Goal: Task Accomplishment & Management: Manage account settings

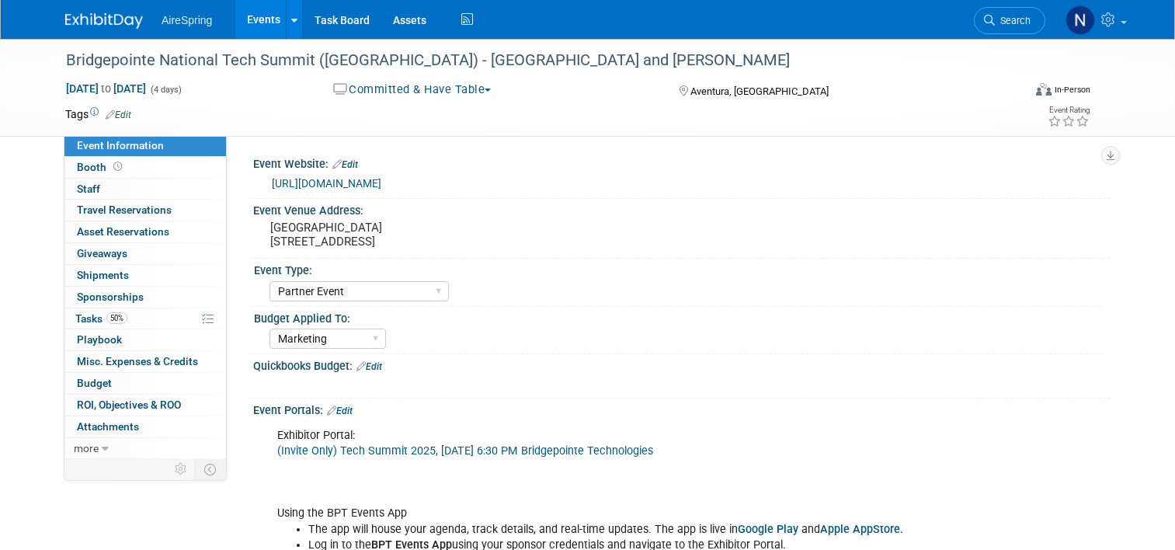
select select "Partner Event"
select select "Marketing"
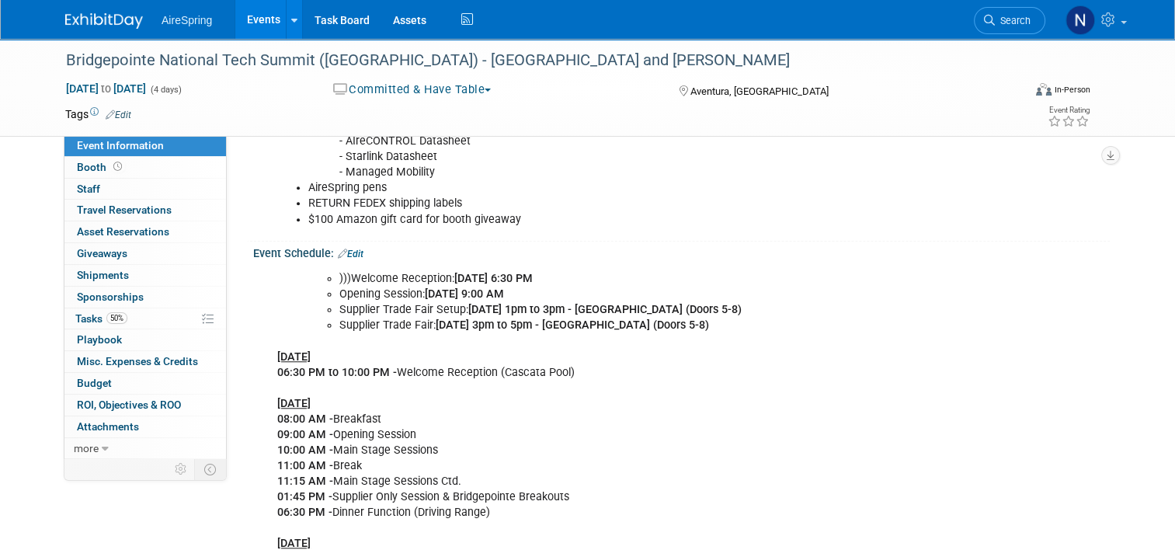
click at [257, 12] on link "Events" at bounding box center [263, 19] width 57 height 39
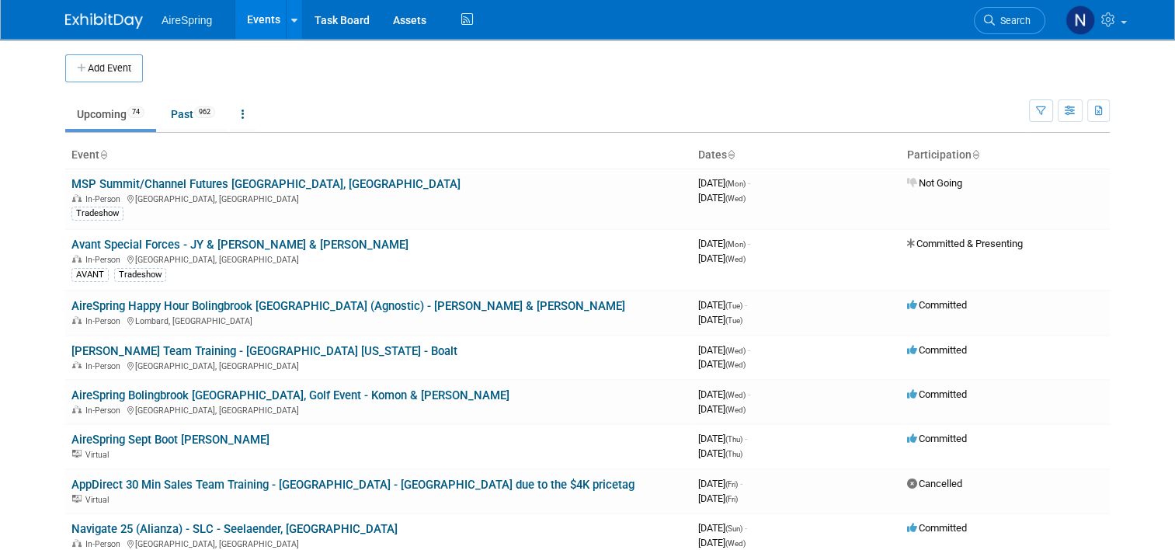
click at [1027, 22] on span "Search" at bounding box center [1012, 21] width 36 height 12
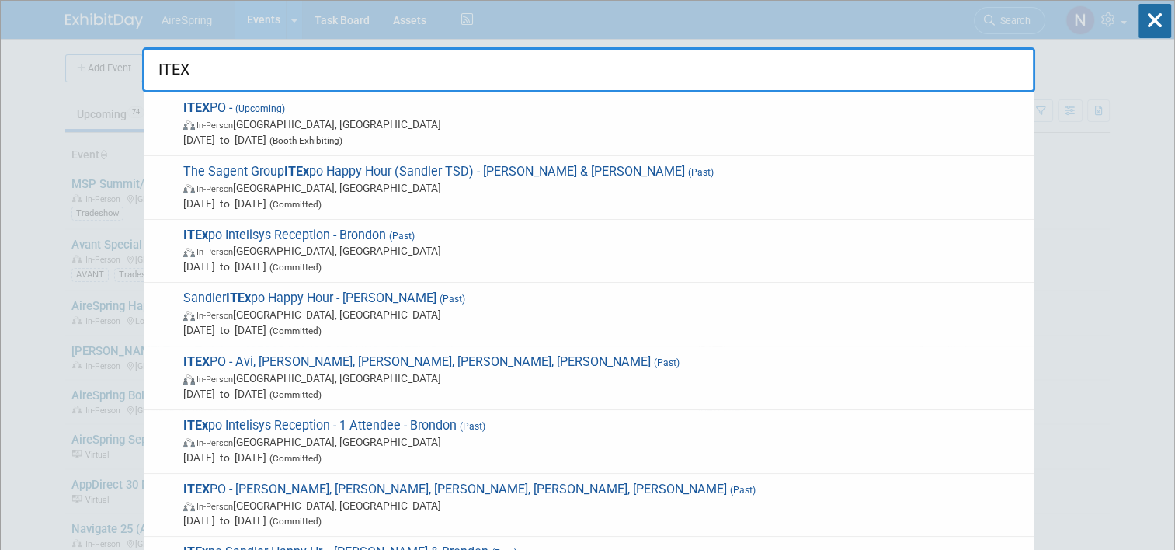
type input "ITEX"
click at [429, 81] on input "ITEX" at bounding box center [588, 69] width 893 height 45
click at [1152, 25] on icon at bounding box center [1154, 21] width 33 height 34
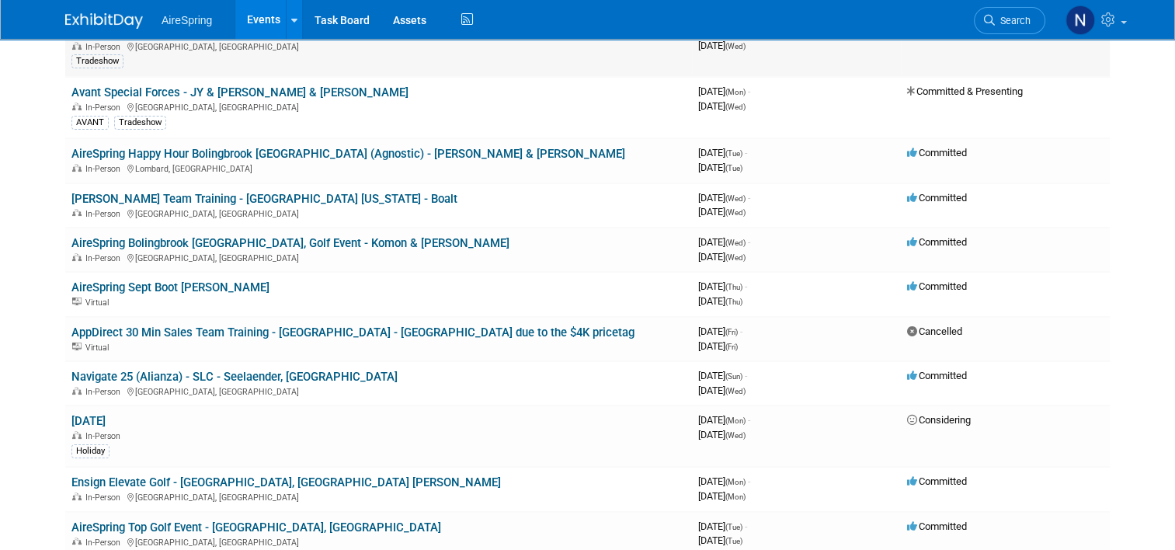
scroll to position [155, 0]
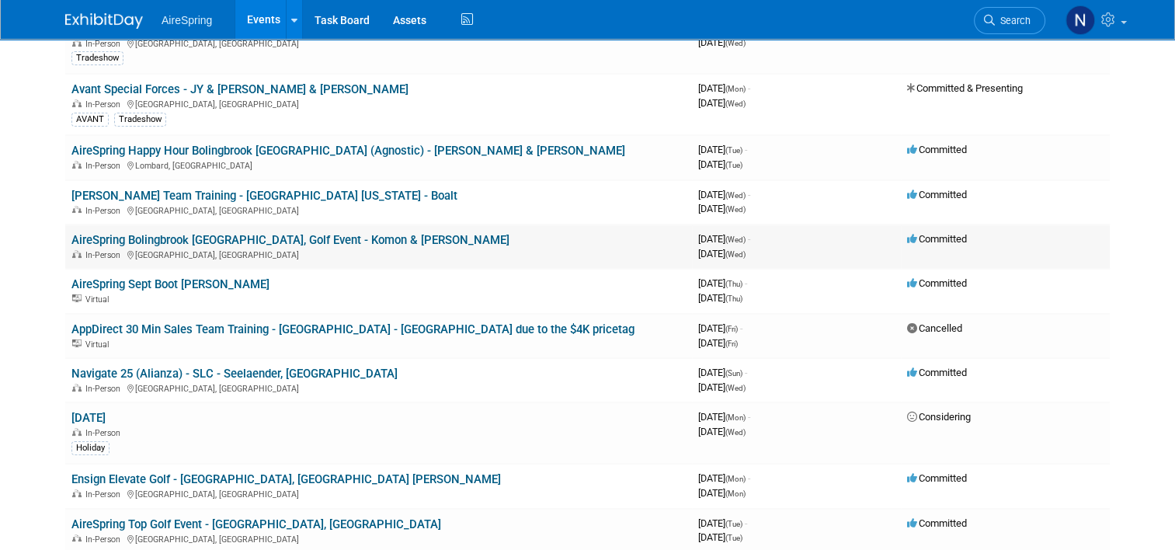
click at [261, 227] on td "AireSpring Bolingbrook IL, Golf Event - Komon & Sullivan In-Person Bolingbrook,…" at bounding box center [378, 246] width 626 height 44
click at [255, 248] on div "In-Person Bolingbrook, IL" at bounding box center [378, 254] width 614 height 12
click at [255, 239] on link "AireSpring Bolingbrook [GEOGRAPHIC_DATA], Golf Event - Komon & [PERSON_NAME]" at bounding box center [290, 240] width 438 height 14
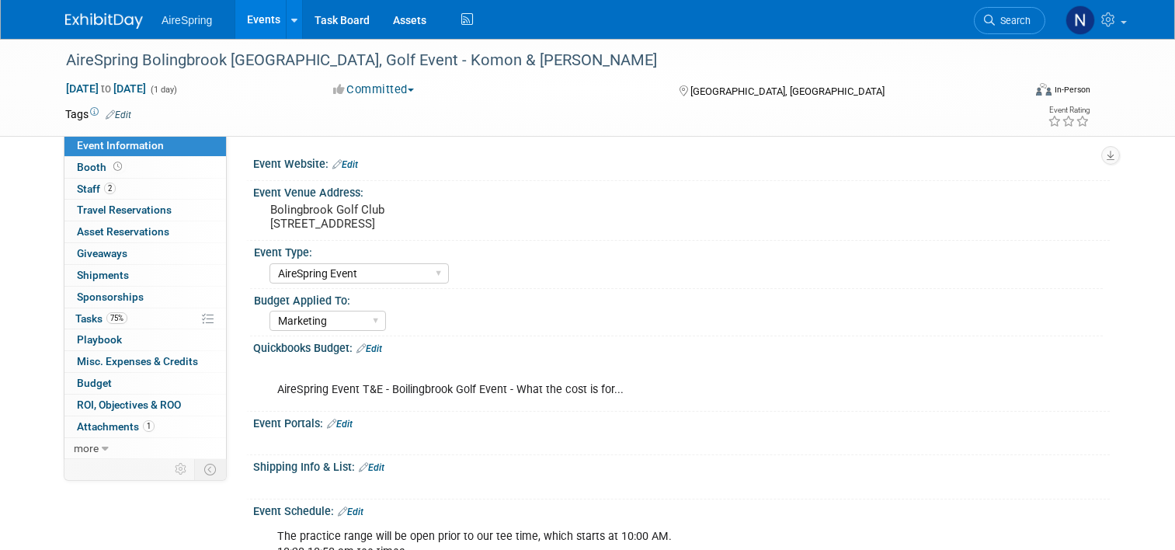
select select "AireSpring Event"
select select "Marketing"
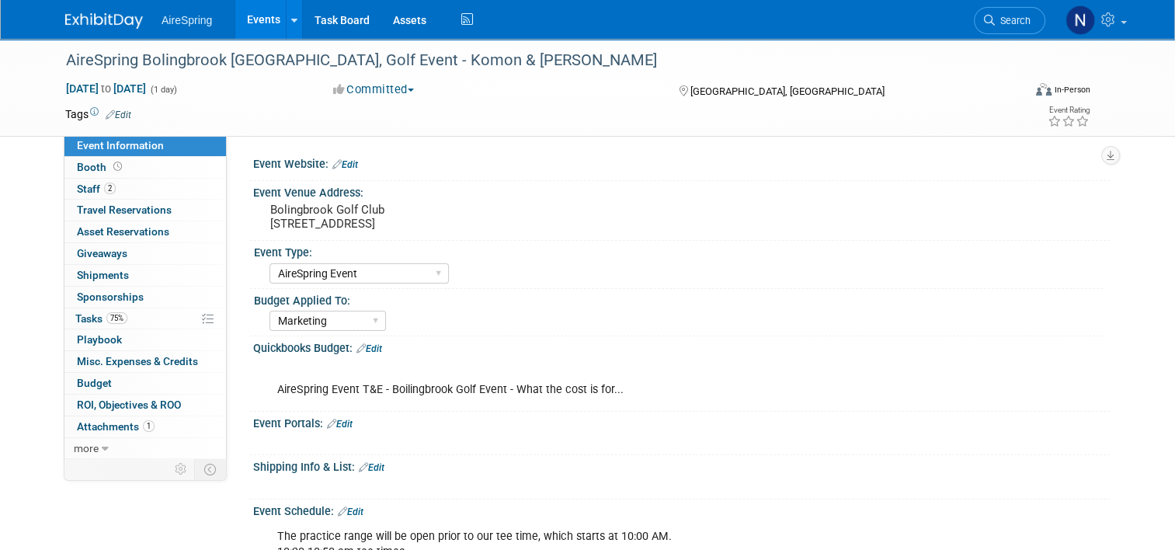
click at [581, 397] on div "AireSpring Event T&E - Boilingbrook Golf Event - What the cost is for..." at bounding box center [604, 382] width 677 height 47
drag, startPoint x: 274, startPoint y: 390, endPoint x: 506, endPoint y: 391, distance: 232.1
click at [506, 391] on div "AireSpring Event T&E - Boilingbrook Golf Event - What the cost is for..." at bounding box center [604, 382] width 677 height 47
copy div "AireSpring Event T&E - Boilingbrook Golf Event -"
click at [256, 22] on link "Events" at bounding box center [263, 19] width 57 height 39
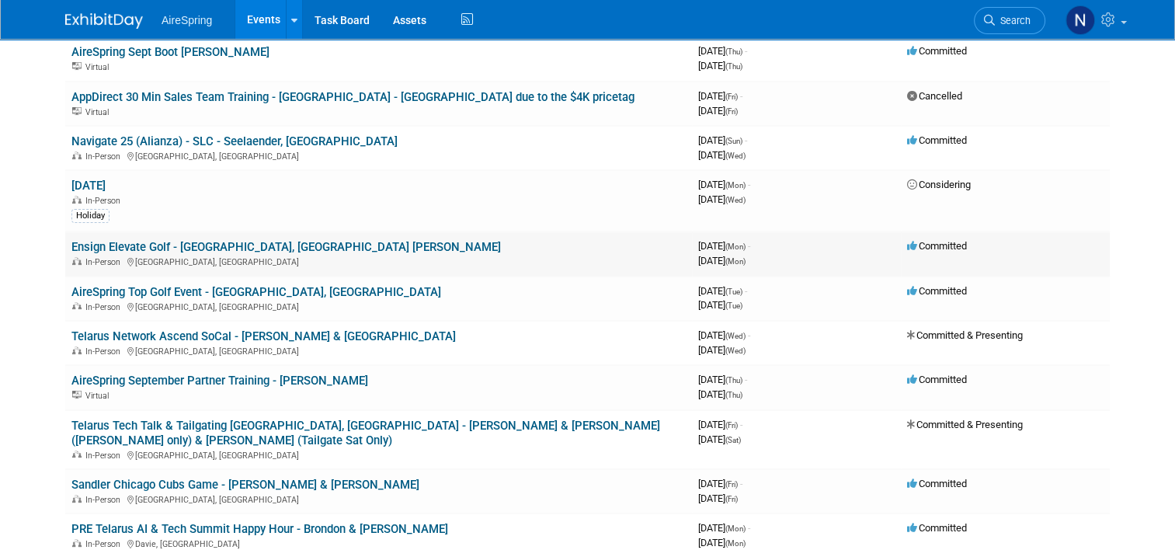
scroll to position [388, 0]
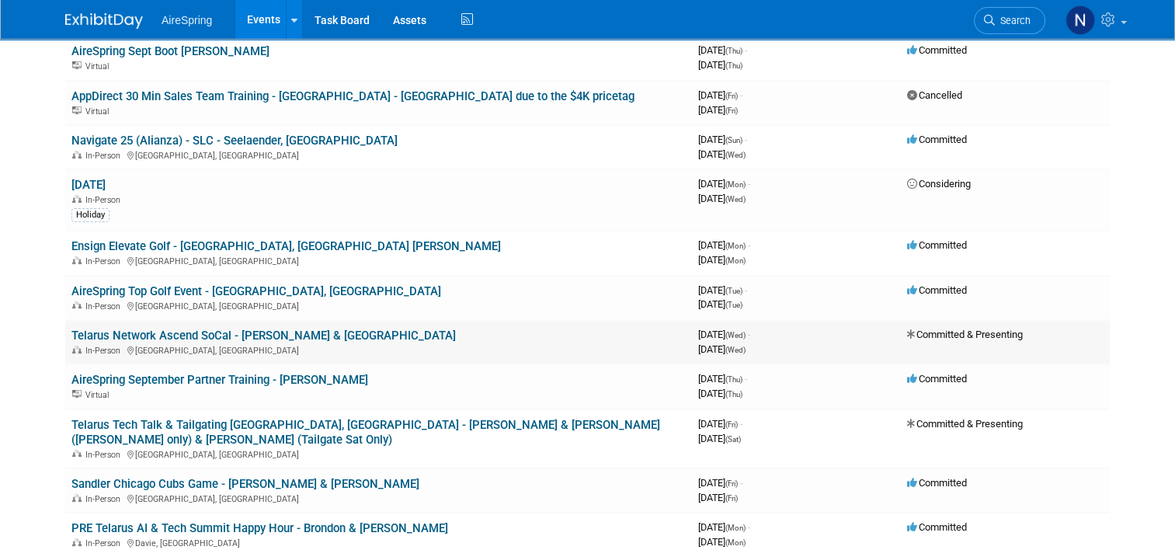
click at [214, 328] on link "Telarus Network Ascend SoCal - [PERSON_NAME] & [GEOGRAPHIC_DATA]" at bounding box center [263, 335] width 384 height 14
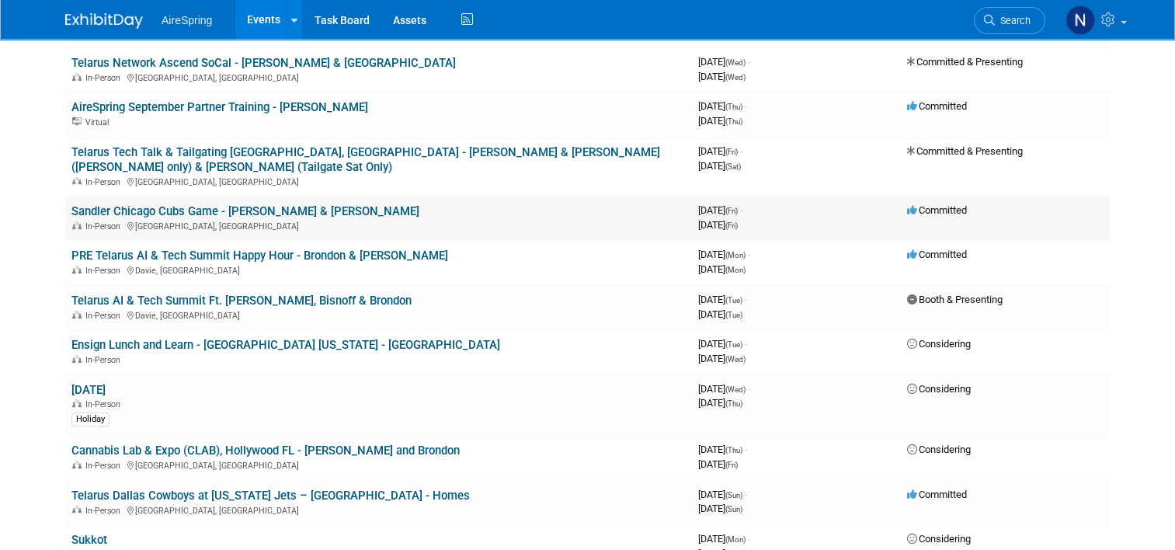
scroll to position [699, 0]
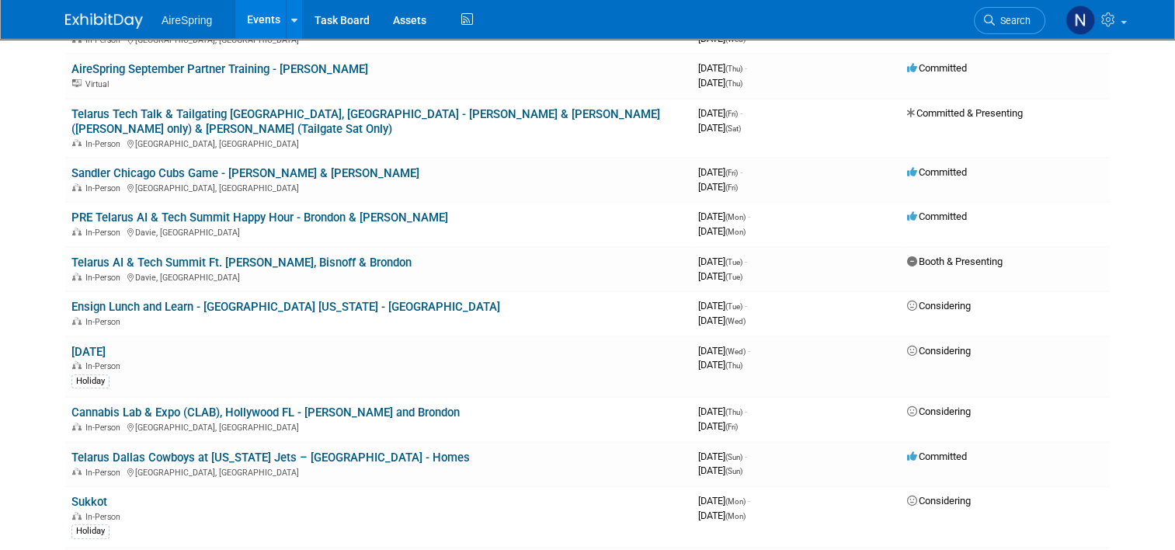
click at [271, 255] on link "Telarus AI & Tech Summit Ft. [PERSON_NAME], Bisnoff & Brondon" at bounding box center [241, 262] width 340 height 14
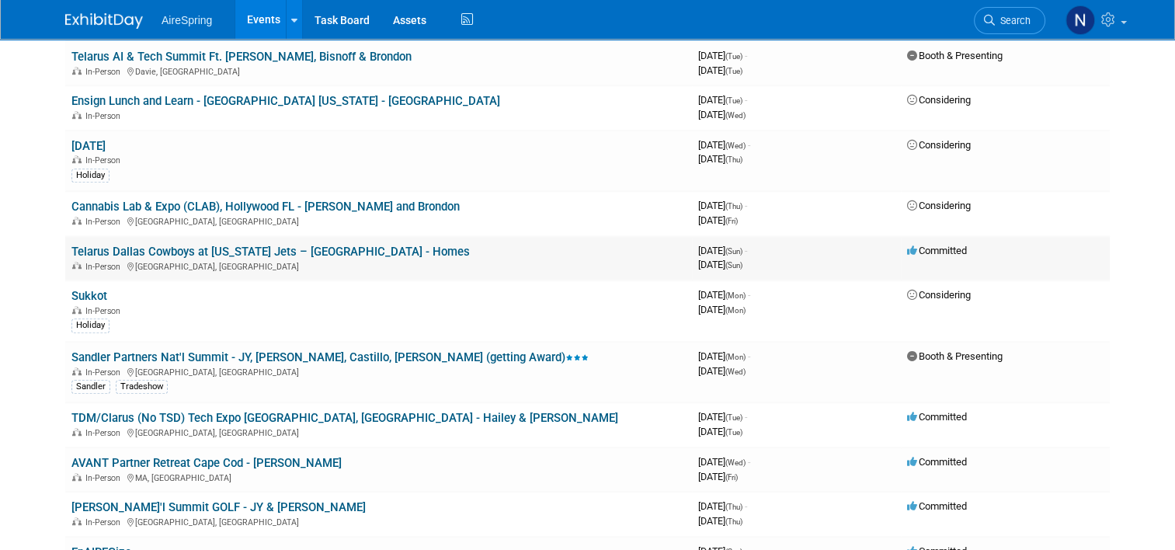
scroll to position [932, 0]
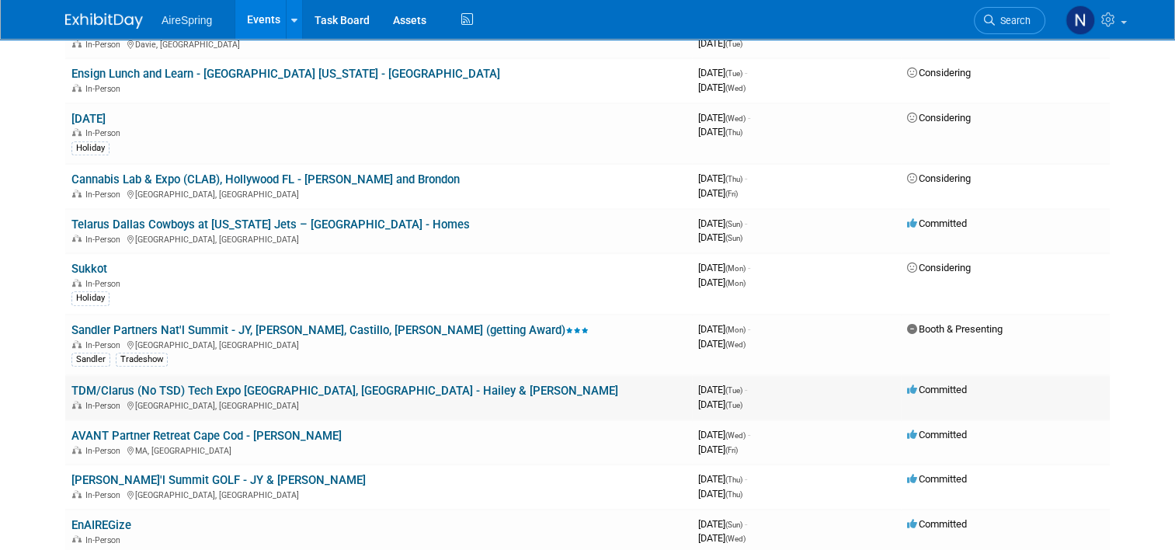
click at [224, 383] on link "TDM/Clarus (No TSD) Tech Expo [GEOGRAPHIC_DATA], [GEOGRAPHIC_DATA] - Hailey & […" at bounding box center [344, 390] width 546 height 14
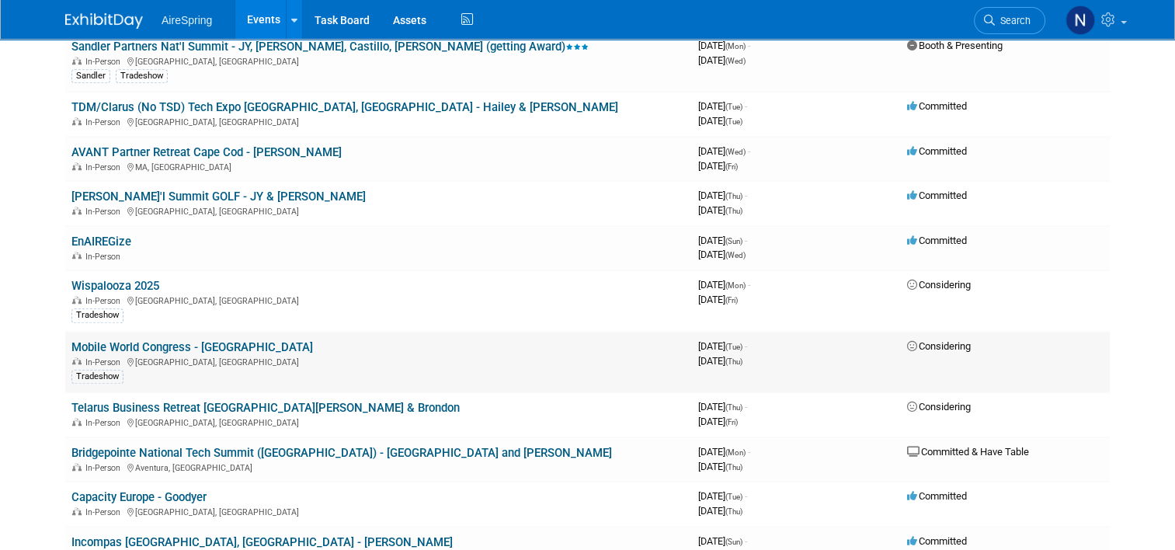
scroll to position [1242, 0]
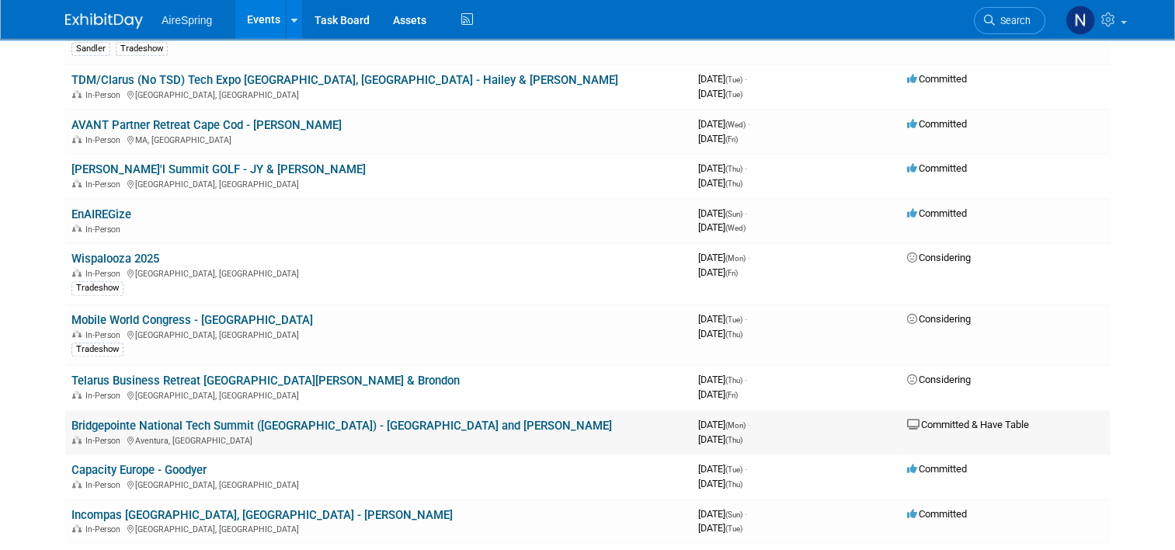
click at [289, 418] on link "Bridgepointe National Tech Summit ([GEOGRAPHIC_DATA]) - [GEOGRAPHIC_DATA] and […" at bounding box center [341, 425] width 540 height 14
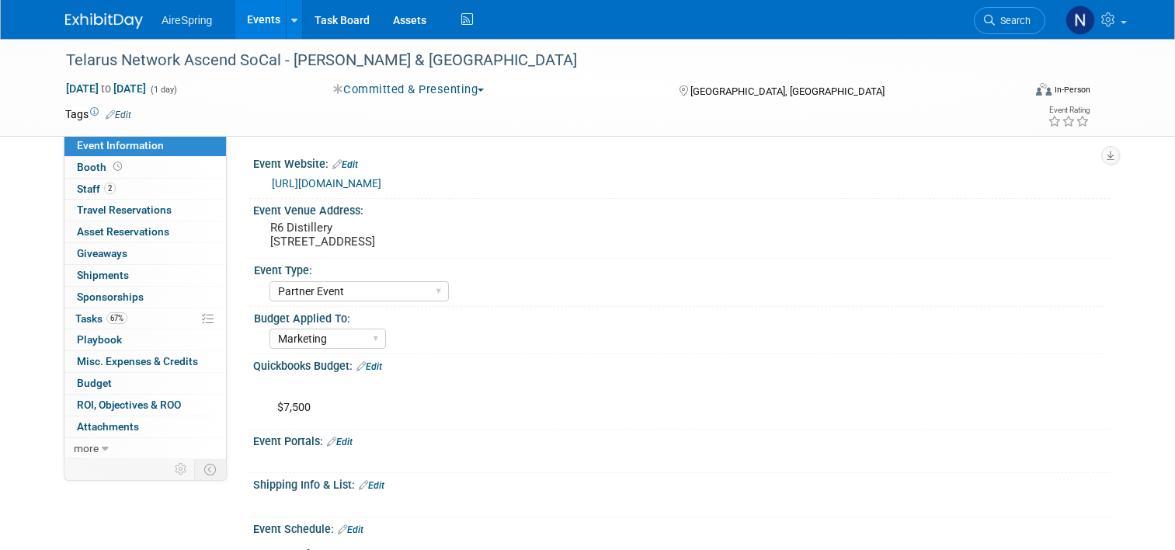
select select "Partner Event"
select select "Marketing"
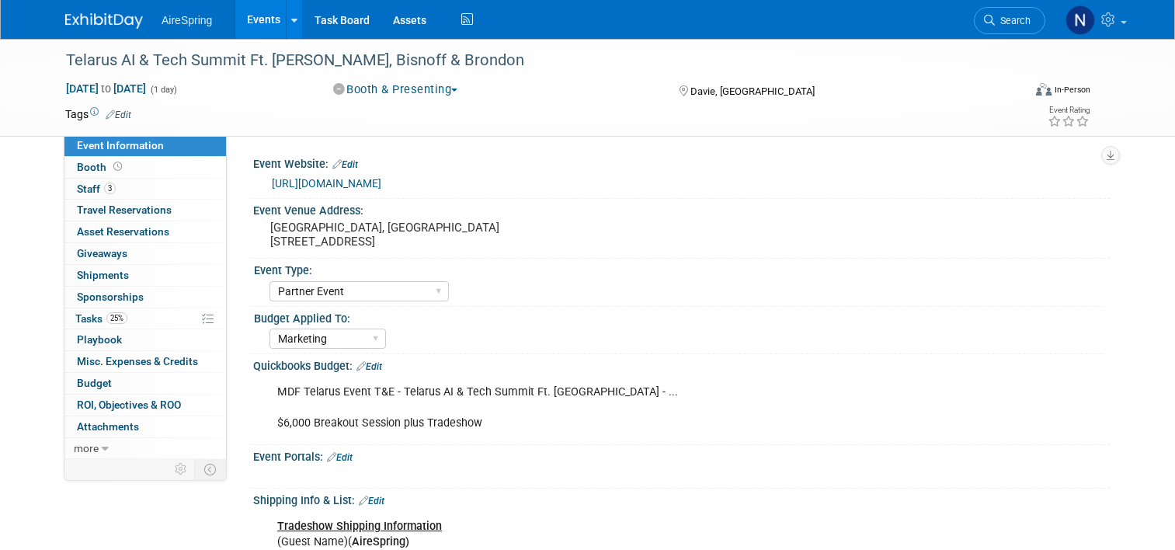
select select "Partner Event"
select select "Marketing"
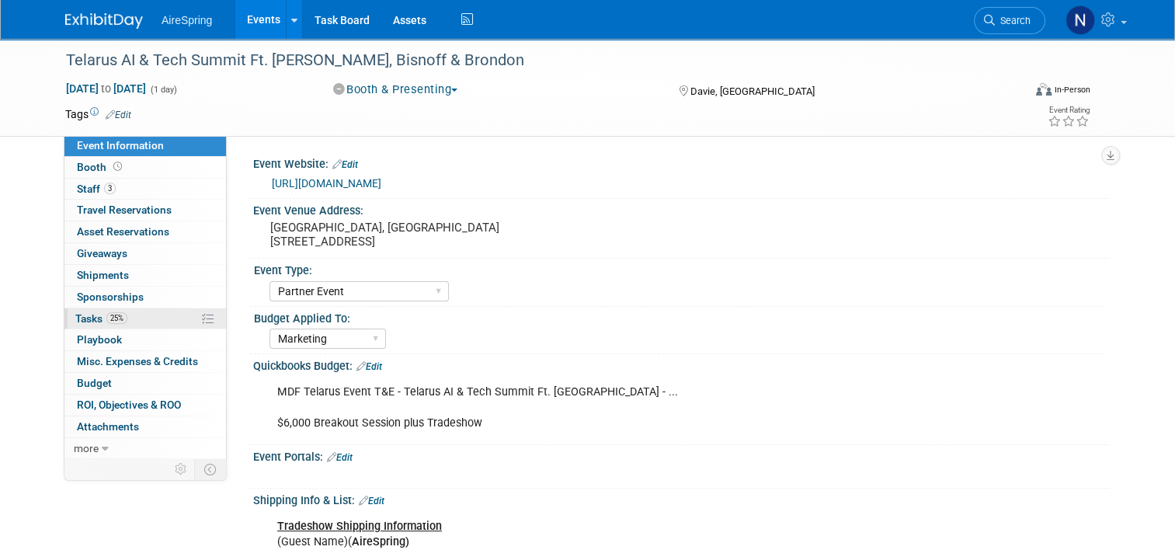
click at [165, 323] on link "25% Tasks 25%" at bounding box center [144, 318] width 161 height 21
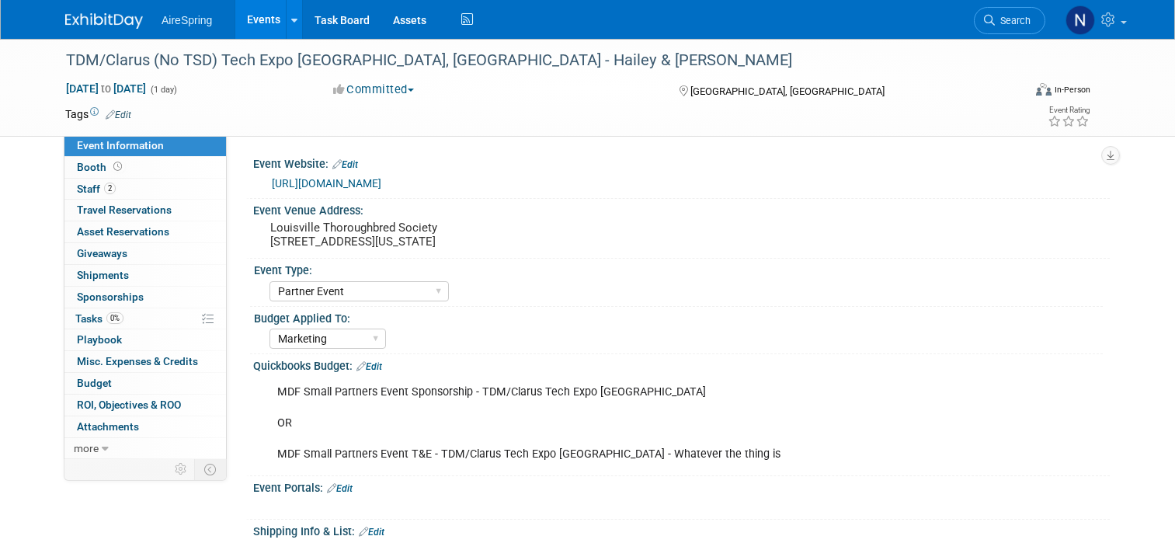
select select "Partner Event"
select select "Marketing"
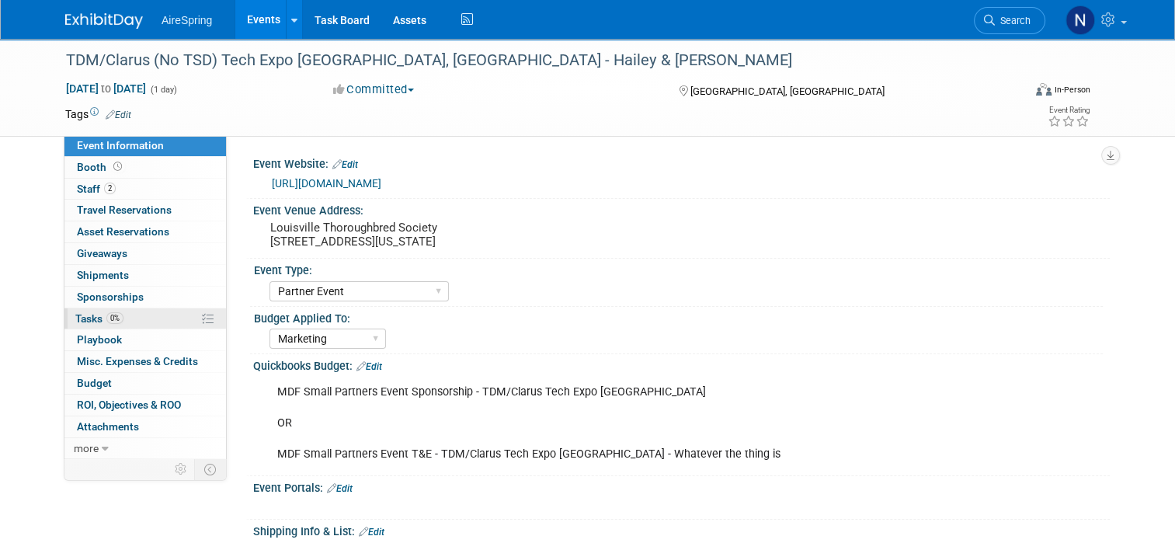
click at [137, 314] on link "0% Tasks 0%" at bounding box center [144, 318] width 161 height 21
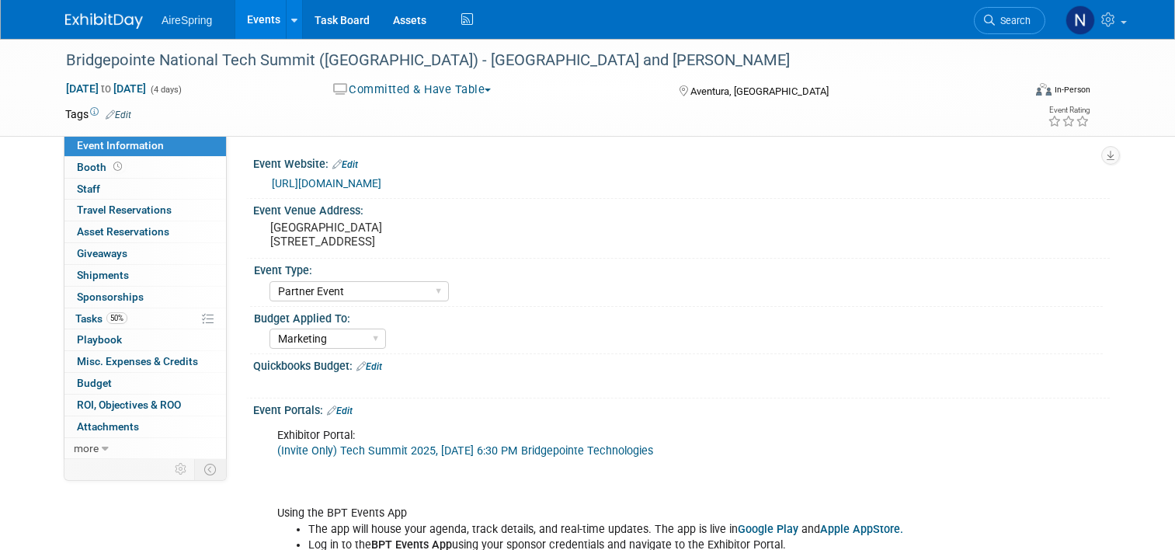
select select "Partner Event"
select select "Marketing"
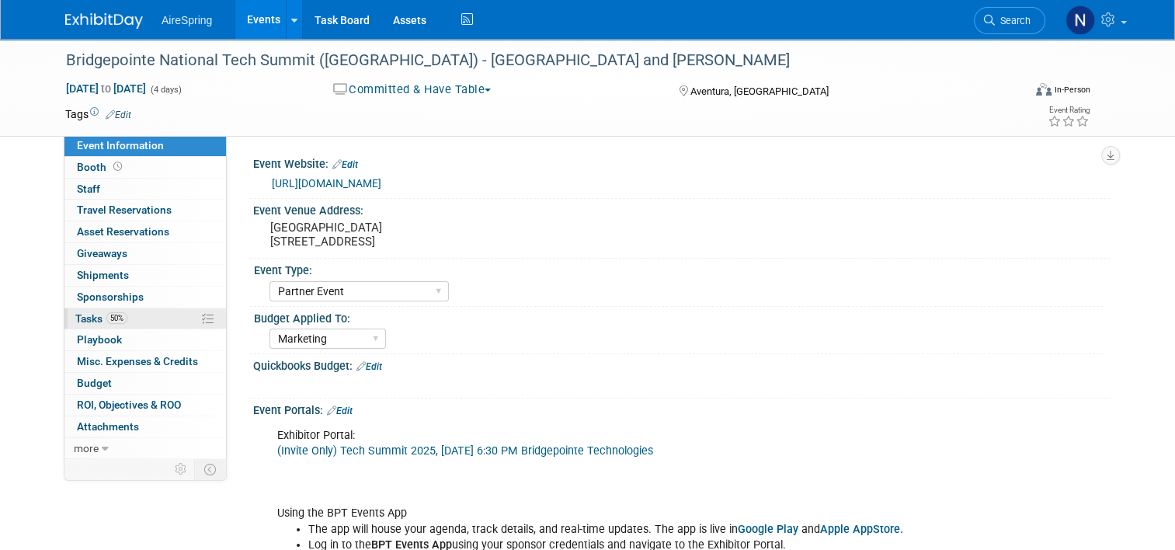
click at [139, 309] on link "50% Tasks 50%" at bounding box center [144, 318] width 161 height 21
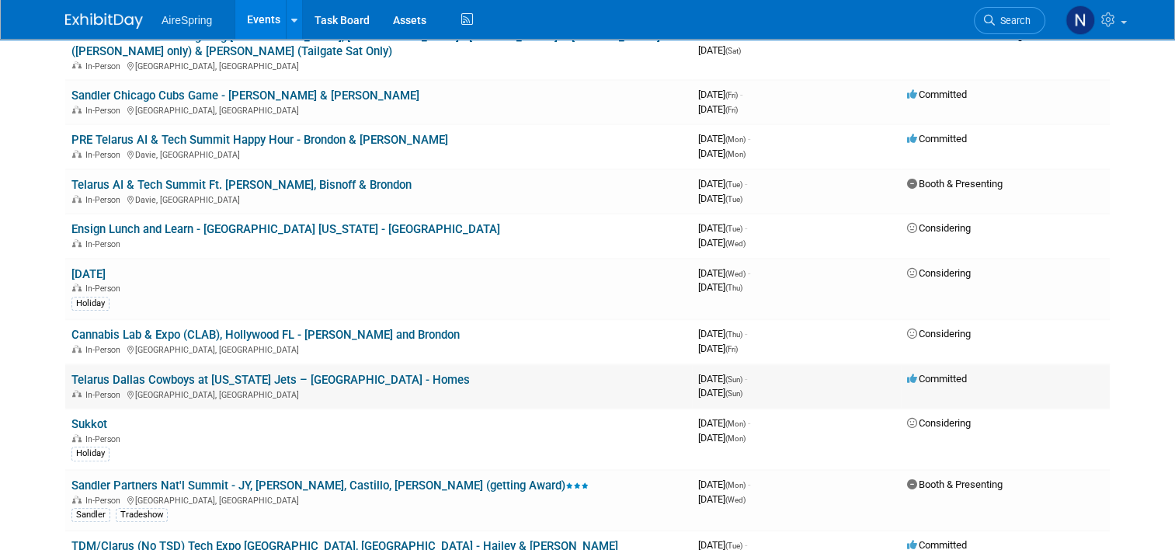
scroll to position [621, 0]
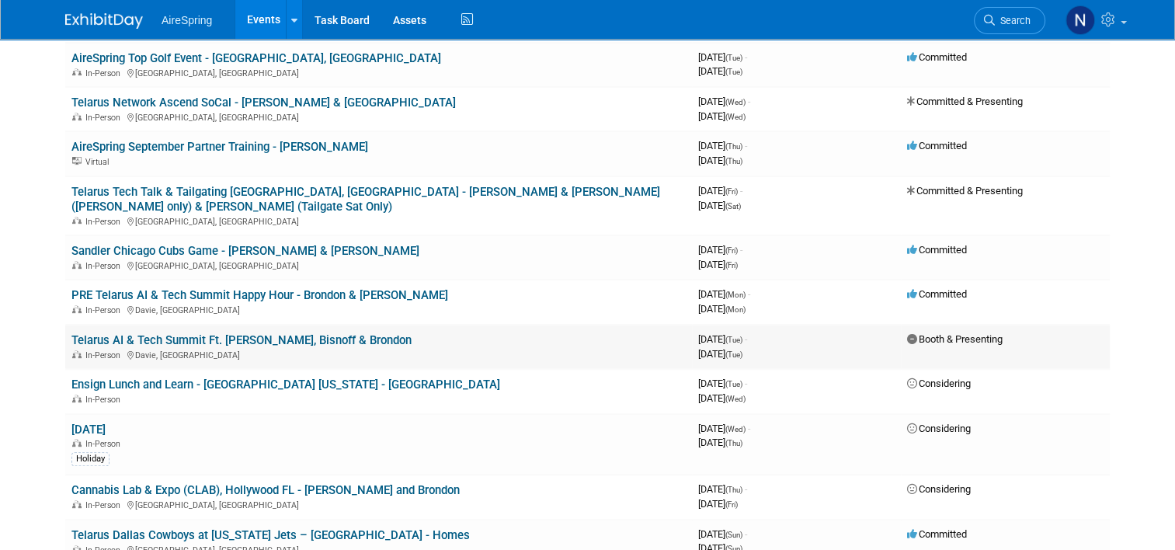
click at [222, 333] on link "Telarus AI & Tech Summit Ft. [PERSON_NAME], Bisnoff & Brondon" at bounding box center [241, 340] width 340 height 14
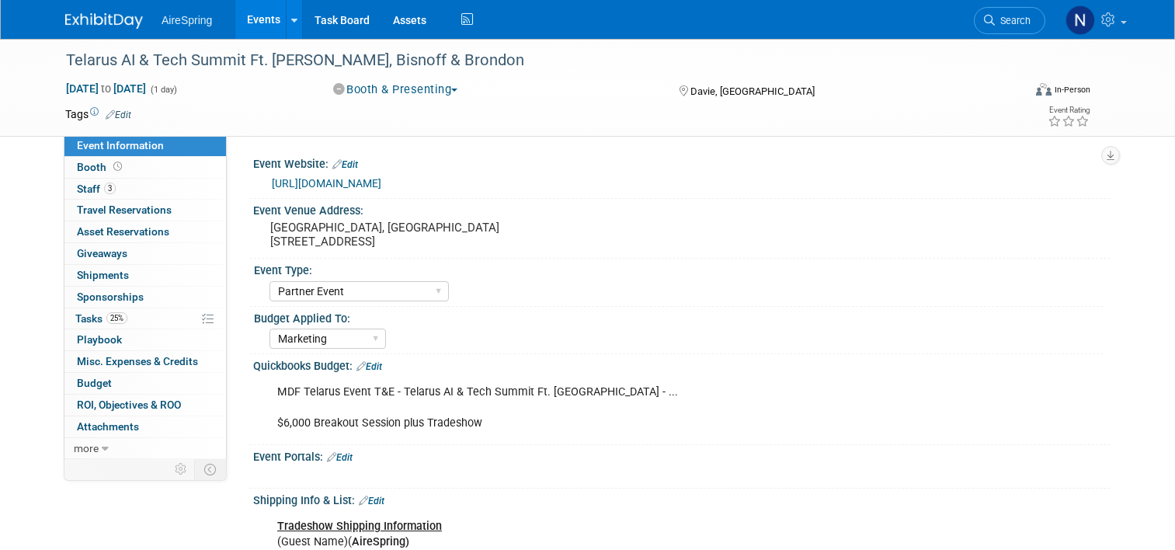
select select "Partner Event"
select select "Marketing"
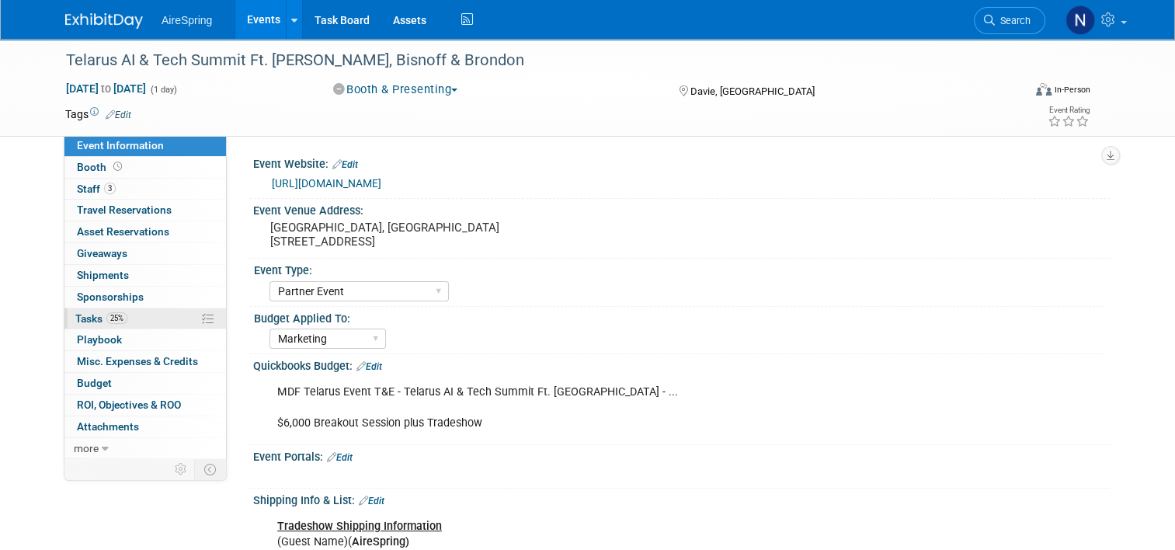
click at [158, 319] on link "25% Tasks 25%" at bounding box center [144, 318] width 161 height 21
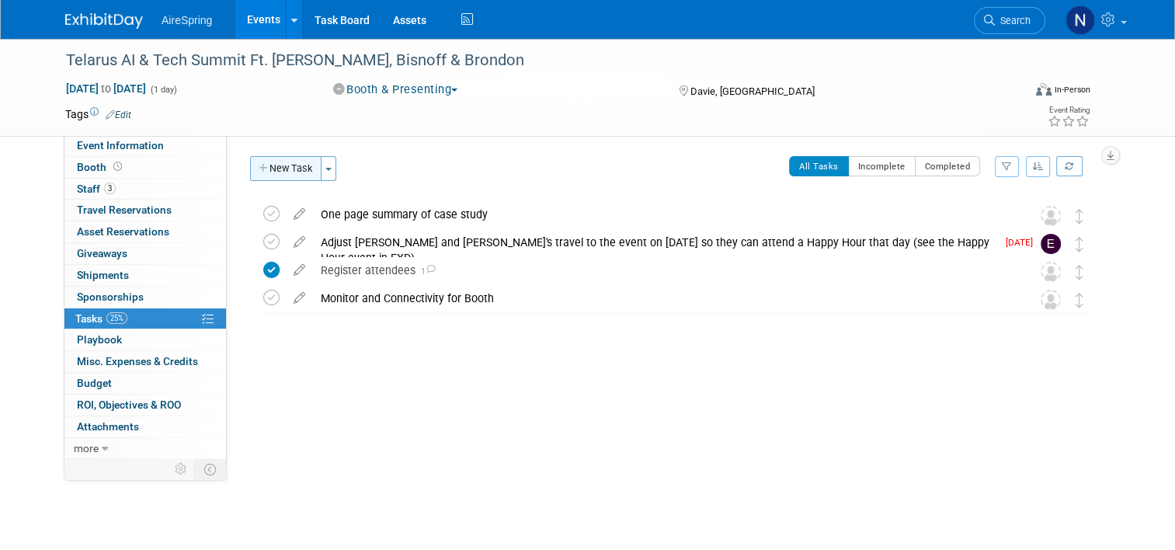
click at [272, 177] on button "New Task" at bounding box center [285, 168] width 71 height 25
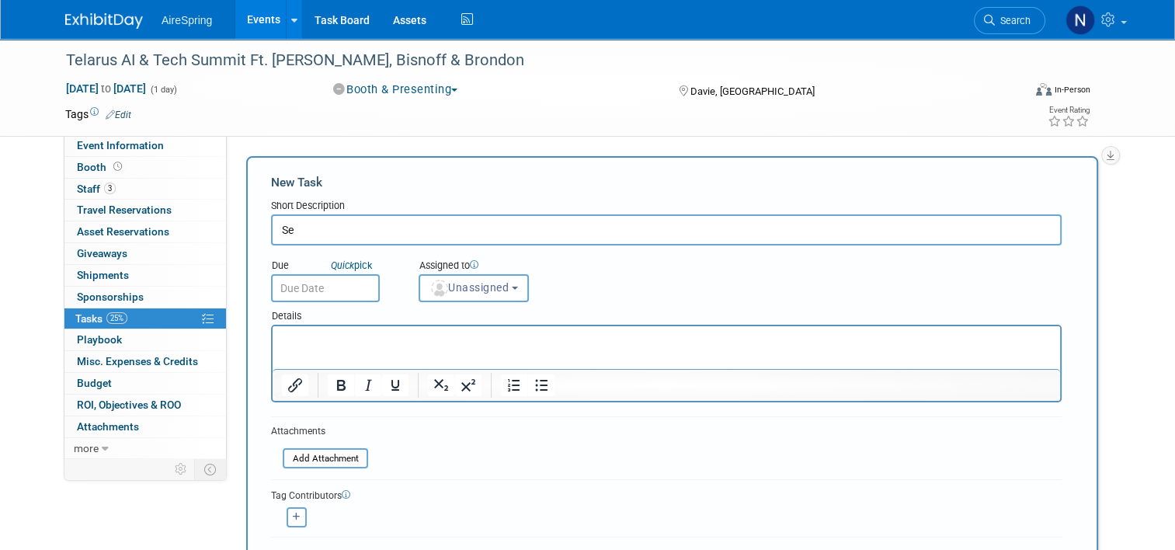
type input "S"
type input "Send $100 Amazon Raffle prize for our booth"
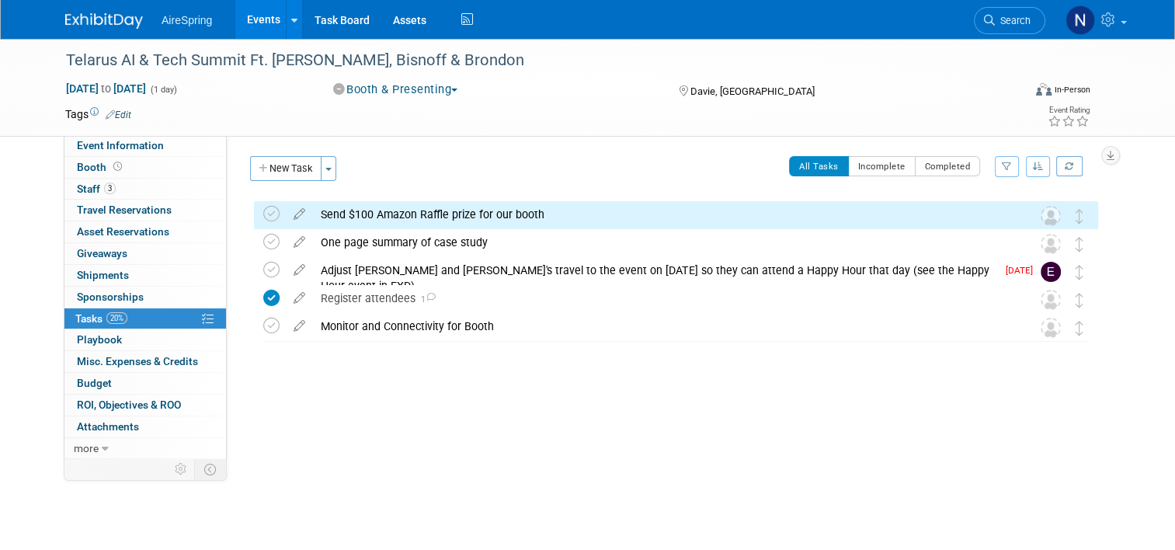
click at [423, 214] on div "Send $100 Amazon Raffle prize for our booth" at bounding box center [661, 214] width 696 height 26
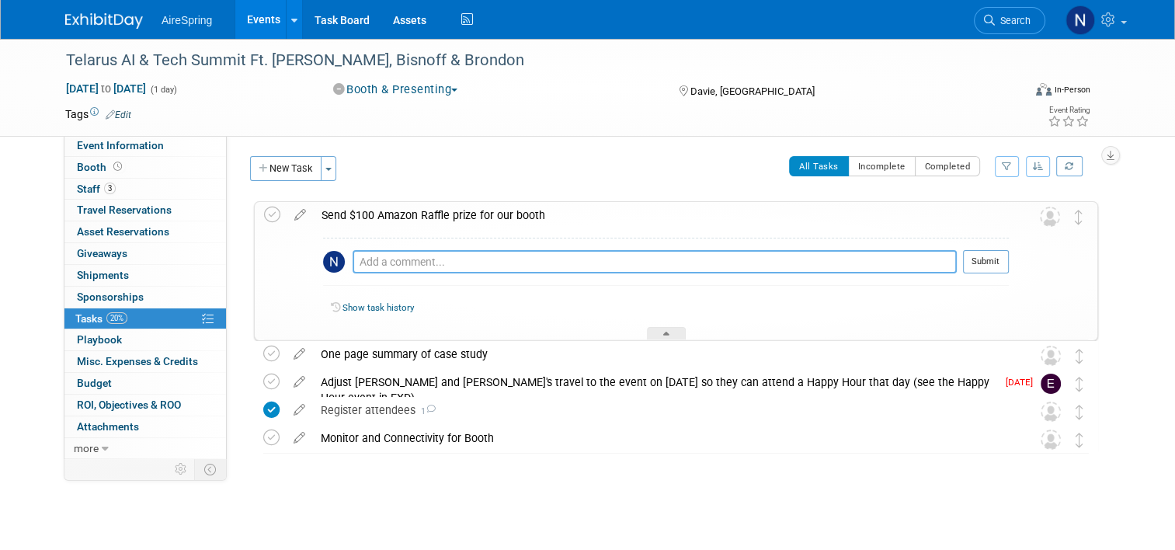
click at [423, 253] on textarea at bounding box center [654, 261] width 604 height 23
type textarea "Sent to [PERSON_NAME] [DATE]"
click at [975, 264] on button "Submit" at bounding box center [986, 261] width 46 height 23
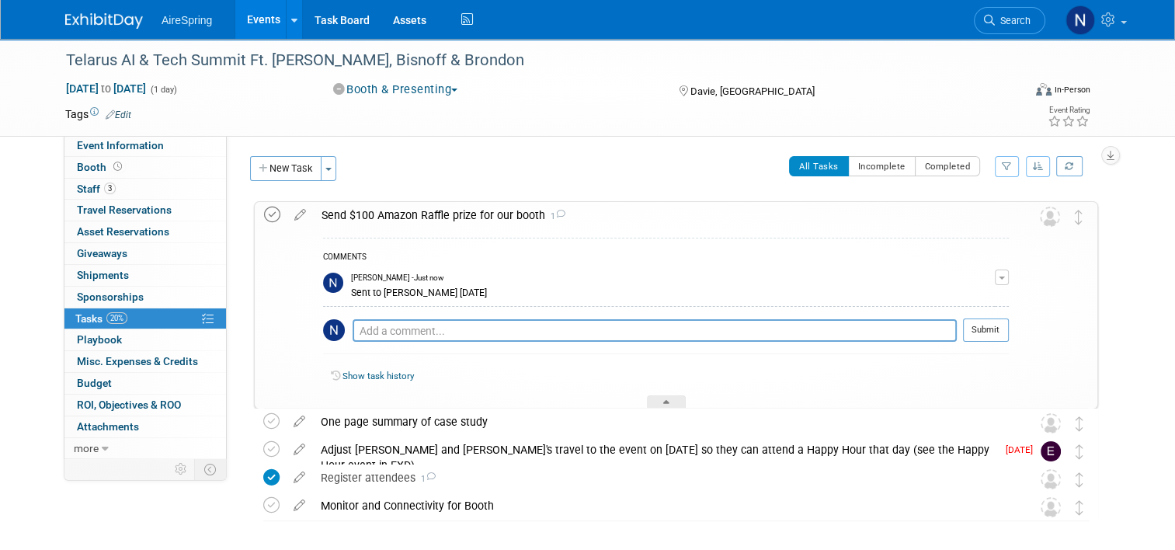
click at [267, 211] on icon at bounding box center [272, 214] width 16 height 16
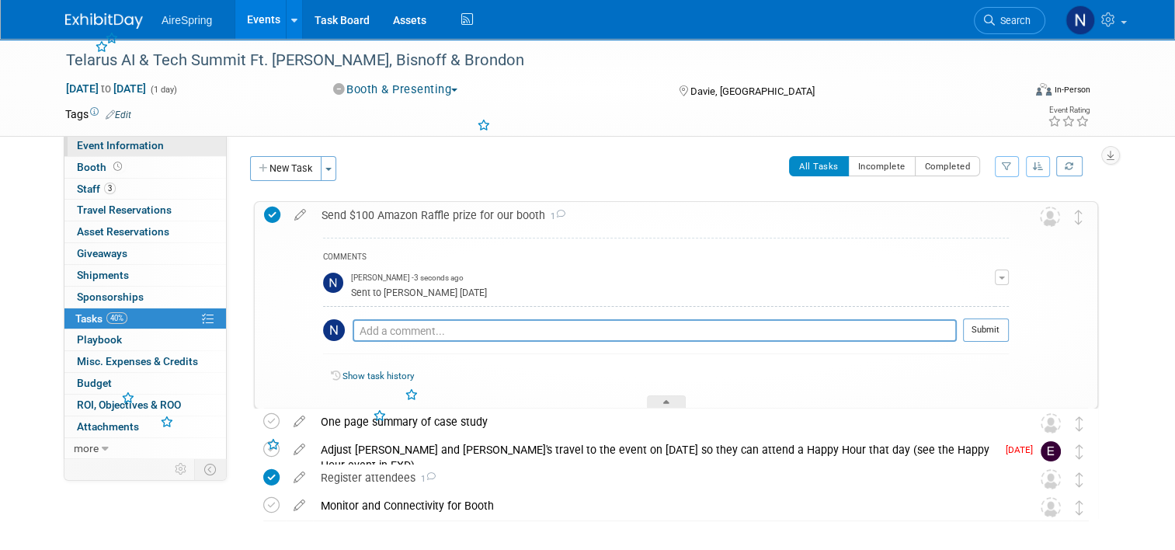
click at [151, 151] on span "Event Information" at bounding box center [120, 145] width 87 height 12
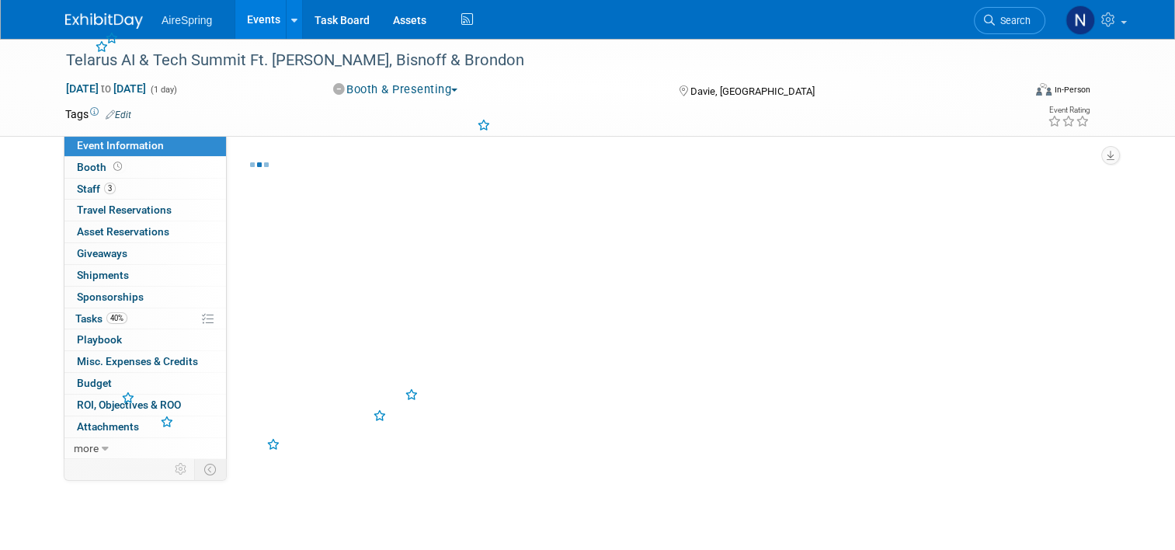
select select "Partner Event"
select select "Marketing"
